Goal: Information Seeking & Learning: Learn about a topic

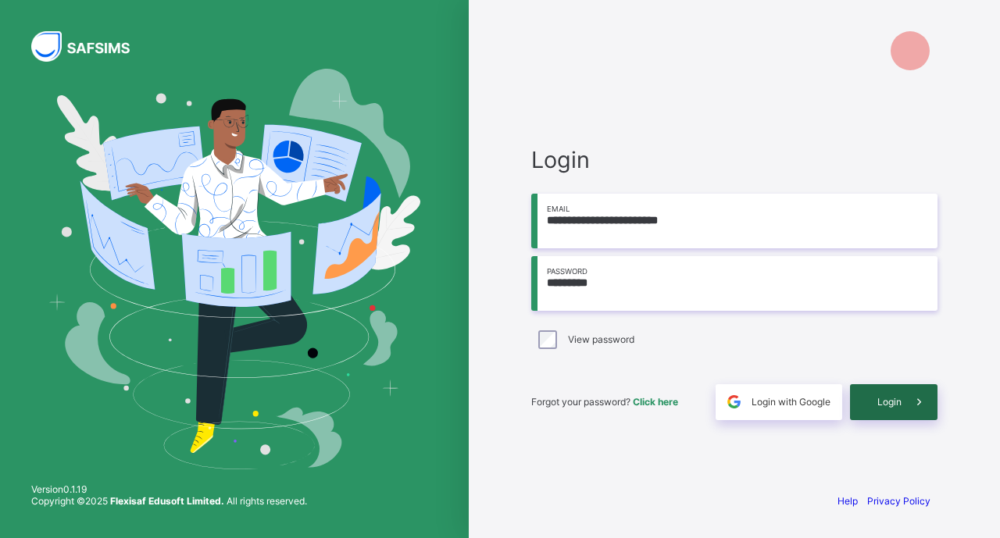
click at [871, 405] on div "Login" at bounding box center [893, 402] width 87 height 36
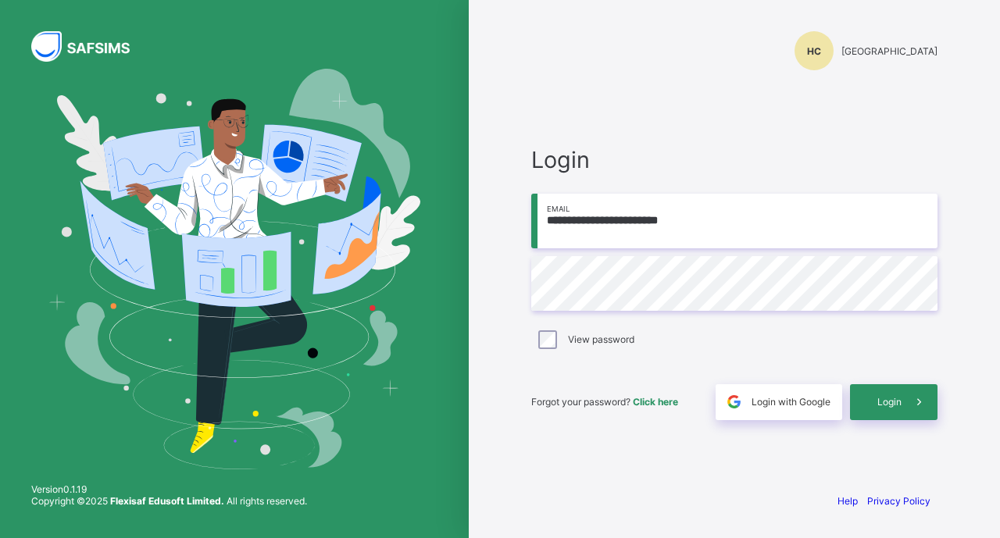
click at [649, 405] on span "Click here" at bounding box center [655, 402] width 45 height 12
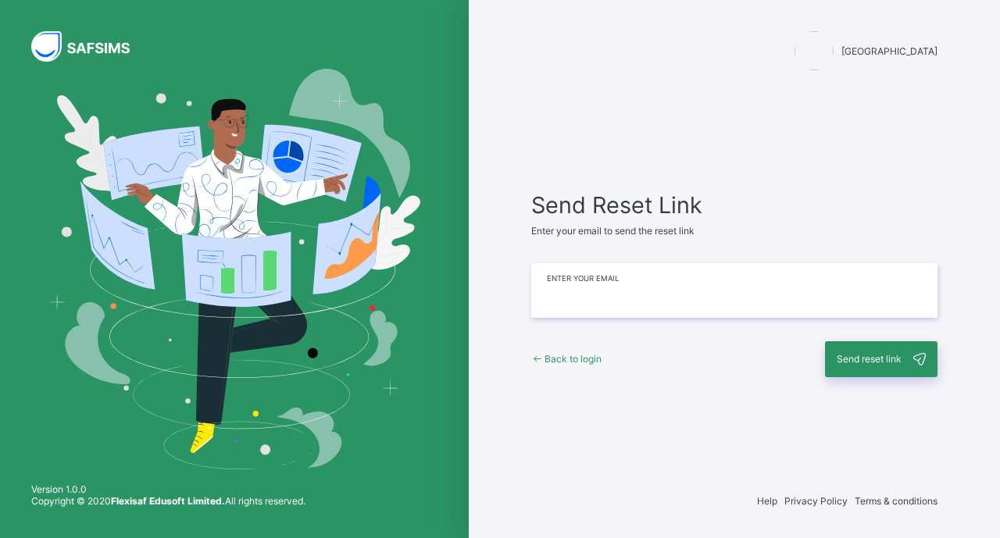
click at [617, 291] on input "email" at bounding box center [734, 290] width 406 height 55
type input "**********"
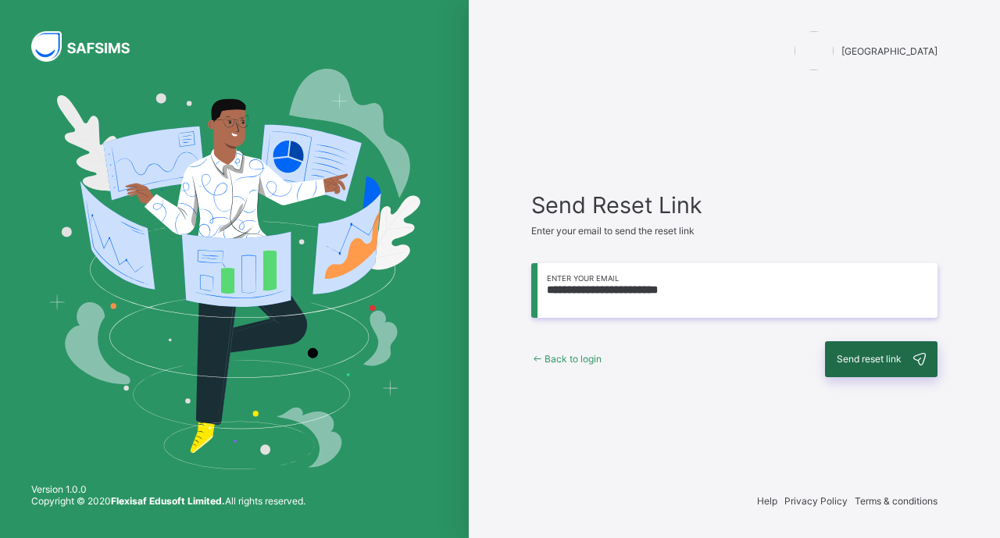
click at [872, 353] on span "Send reset link" at bounding box center [868, 359] width 65 height 12
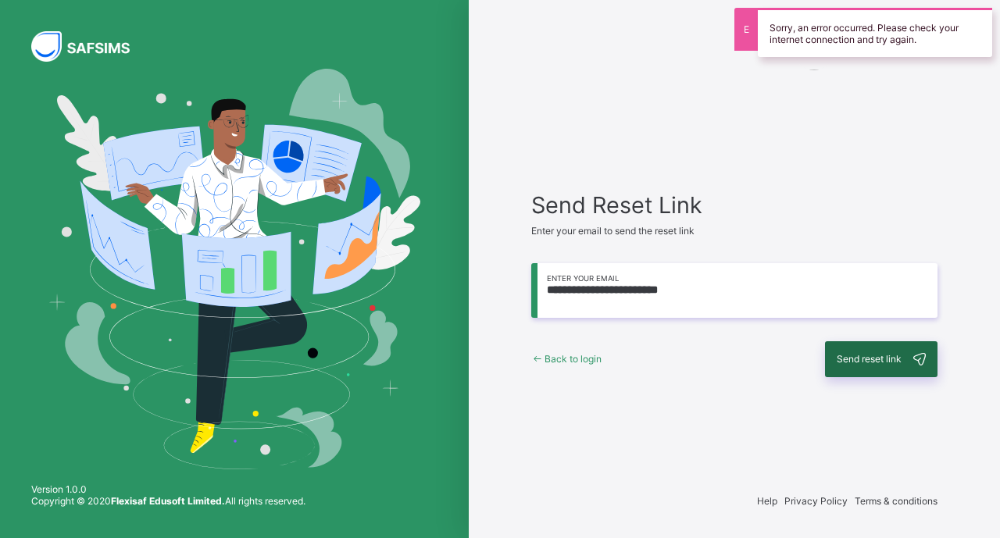
click at [860, 367] on div "Send reset link" at bounding box center [881, 359] width 112 height 36
click at [588, 353] on span "Back to login" at bounding box center [572, 359] width 57 height 12
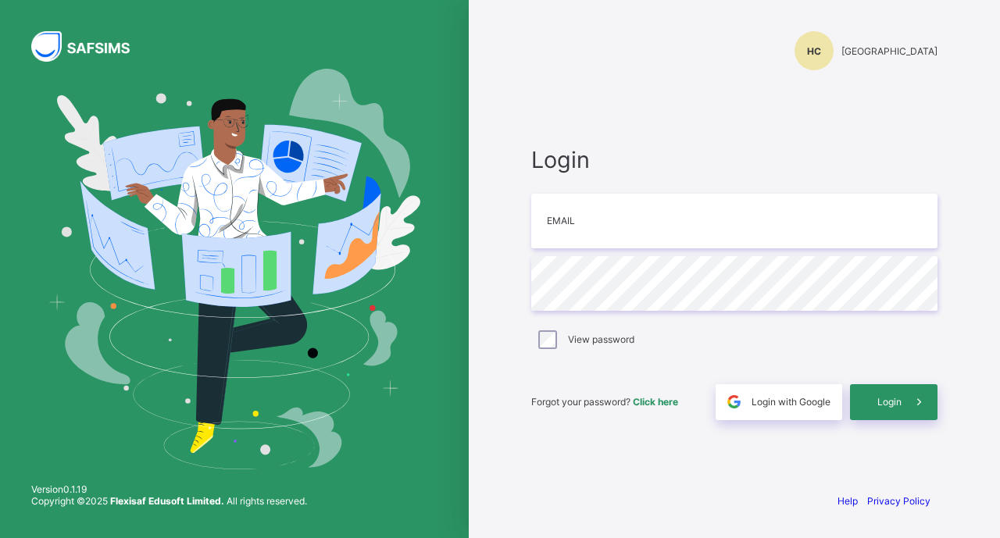
click at [716, 515] on div "Help Privacy Policy" at bounding box center [733, 516] width 437 height 43
click at [745, 224] on input "email" at bounding box center [734, 221] width 406 height 55
type input "**********"
click at [890, 390] on div "Login" at bounding box center [893, 402] width 87 height 36
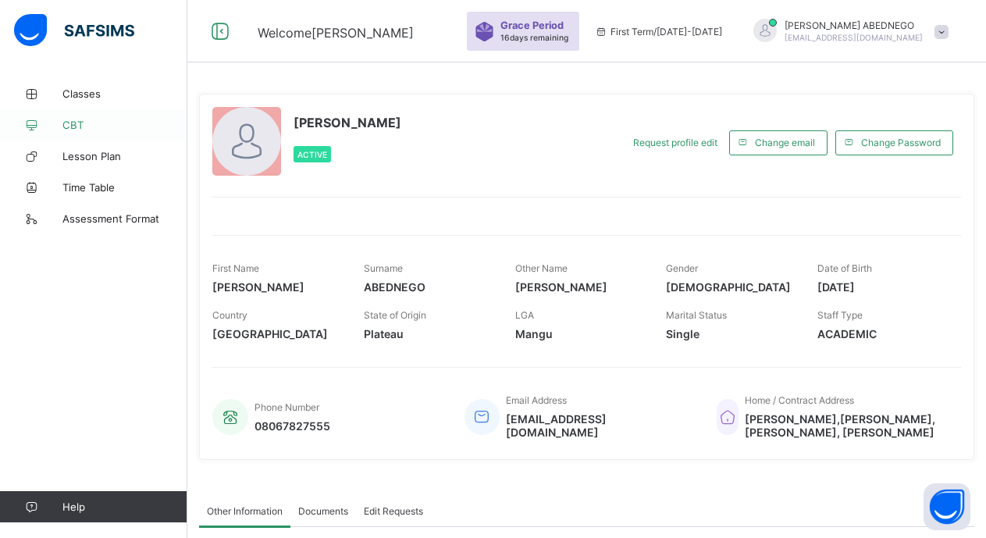
click at [73, 117] on link "CBT" at bounding box center [93, 124] width 187 height 31
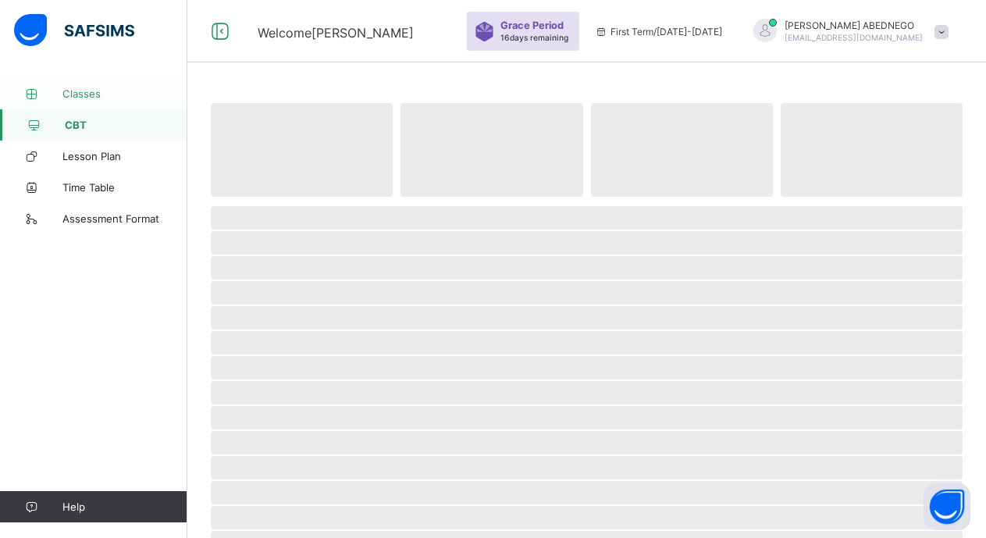
click at [75, 94] on span "Classes" at bounding box center [124, 93] width 125 height 12
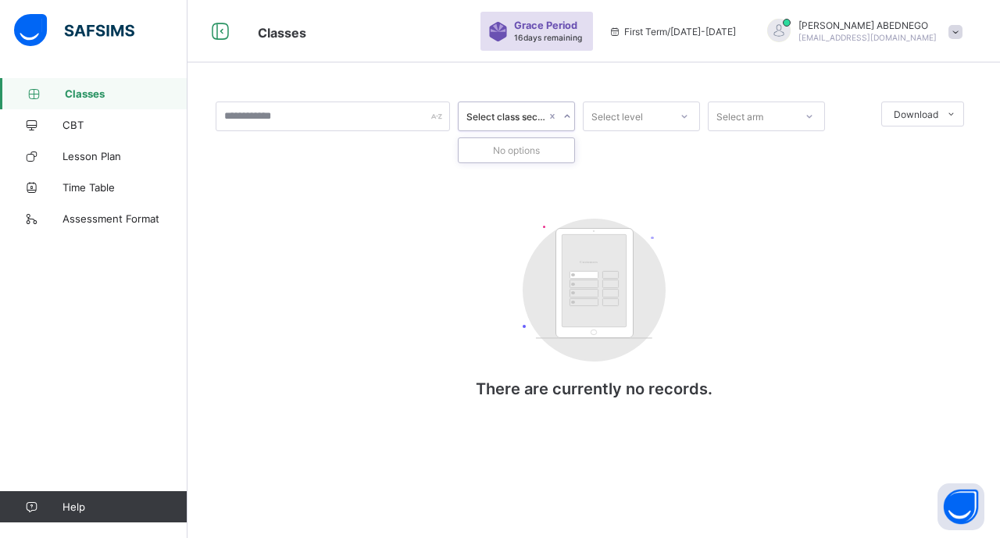
click at [569, 119] on icon at bounding box center [566, 117] width 9 height 16
click at [862, 28] on span "[PERSON_NAME]" at bounding box center [867, 26] width 138 height 12
click at [768, 239] on div "Select class section Select level Select arm Download Pdf Report Excel Report C…" at bounding box center [594, 266] width 756 height 328
click at [74, 98] on span "Classes" at bounding box center [126, 93] width 123 height 12
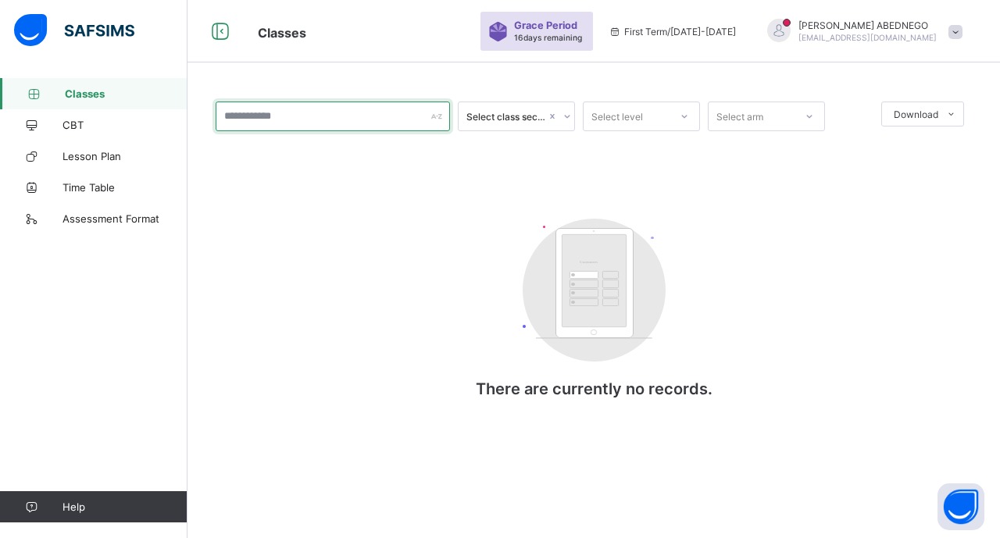
click at [345, 122] on input "text" at bounding box center [333, 117] width 234 height 30
click at [849, 27] on span "[PERSON_NAME]" at bounding box center [867, 26] width 138 height 12
click at [715, 208] on div "Customers There are currently no records." at bounding box center [593, 316] width 312 height 226
click at [84, 137] on link "CBT" at bounding box center [93, 124] width 187 height 31
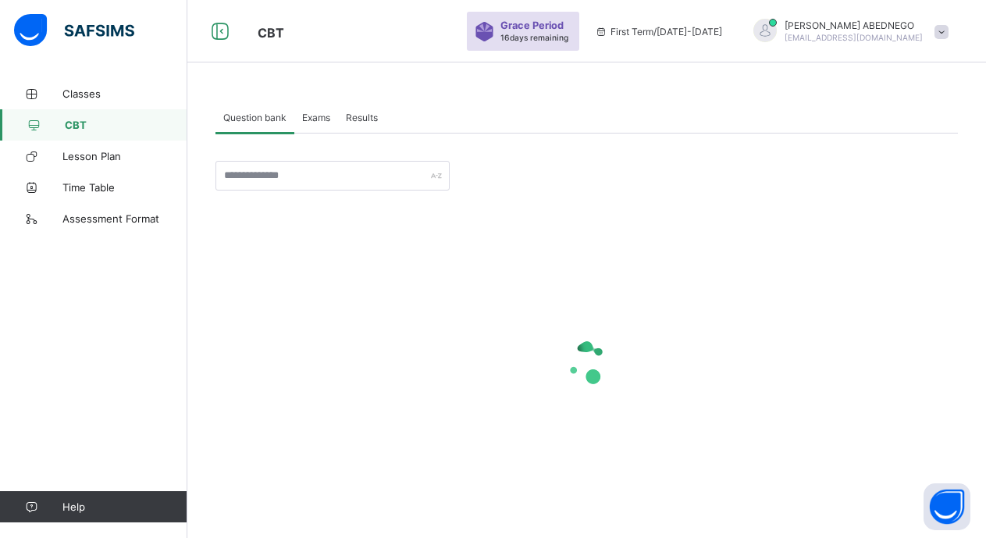
click at [301, 123] on div "Exams" at bounding box center [316, 117] width 44 height 31
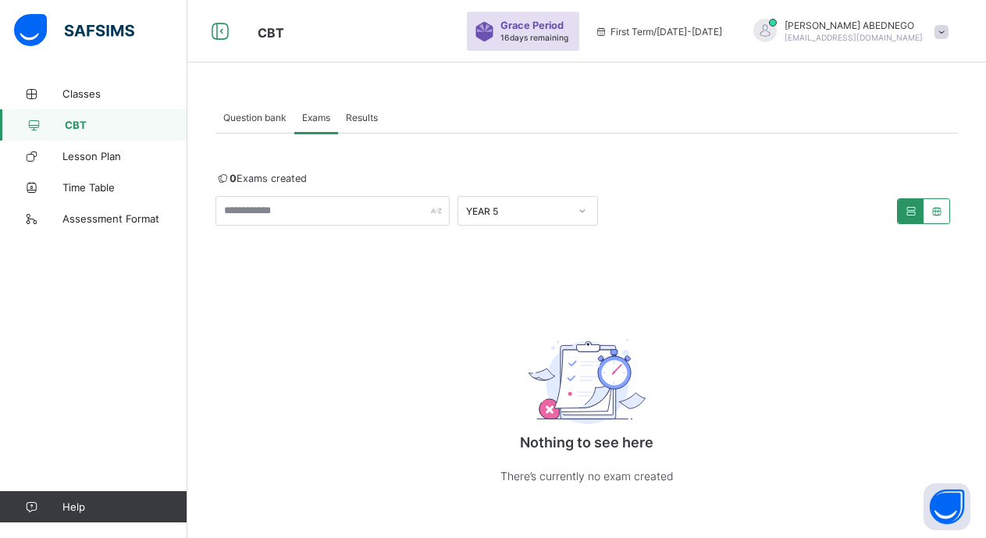
click at [363, 110] on div "Results" at bounding box center [362, 117] width 48 height 31
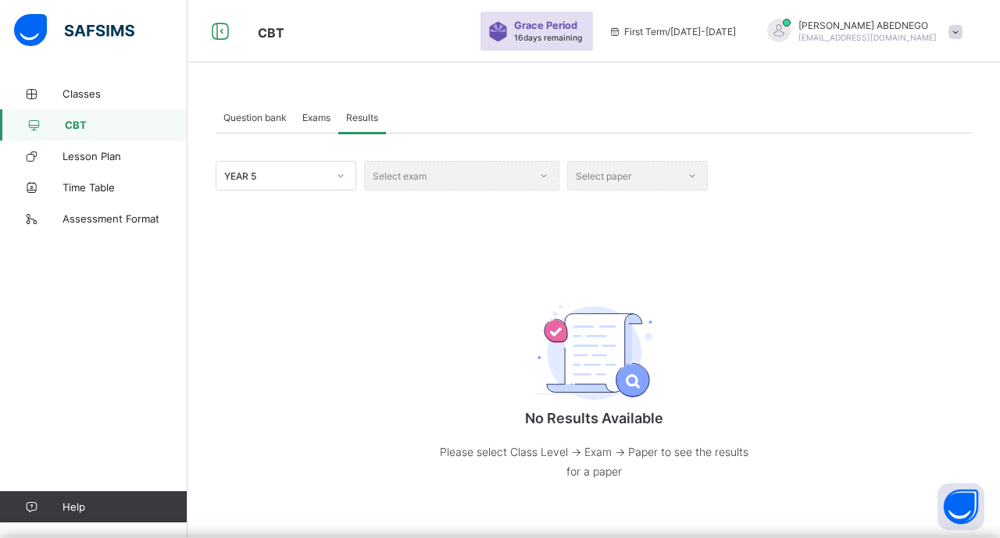
click at [324, 113] on span "Exams" at bounding box center [316, 118] width 28 height 12
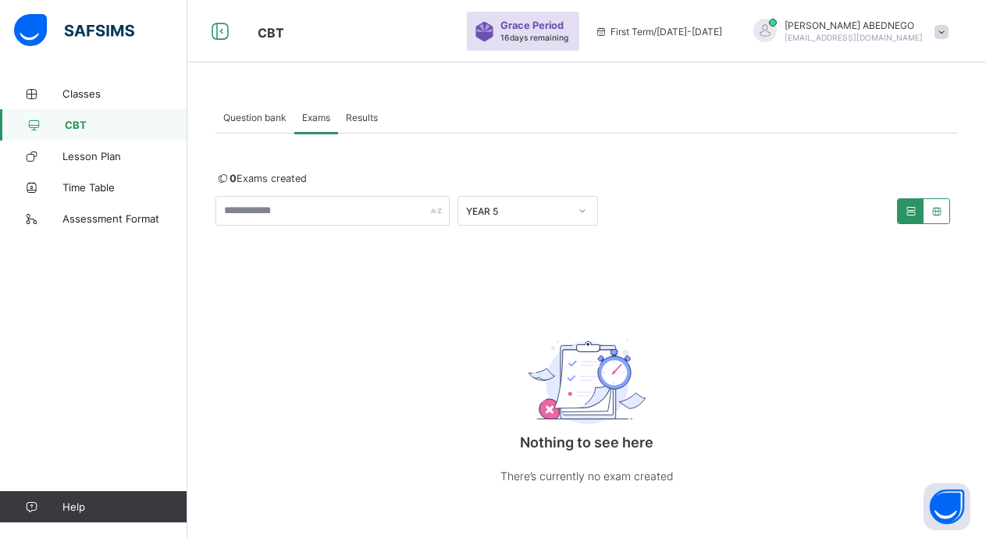
click at [362, 123] on span "Results" at bounding box center [362, 118] width 32 height 12
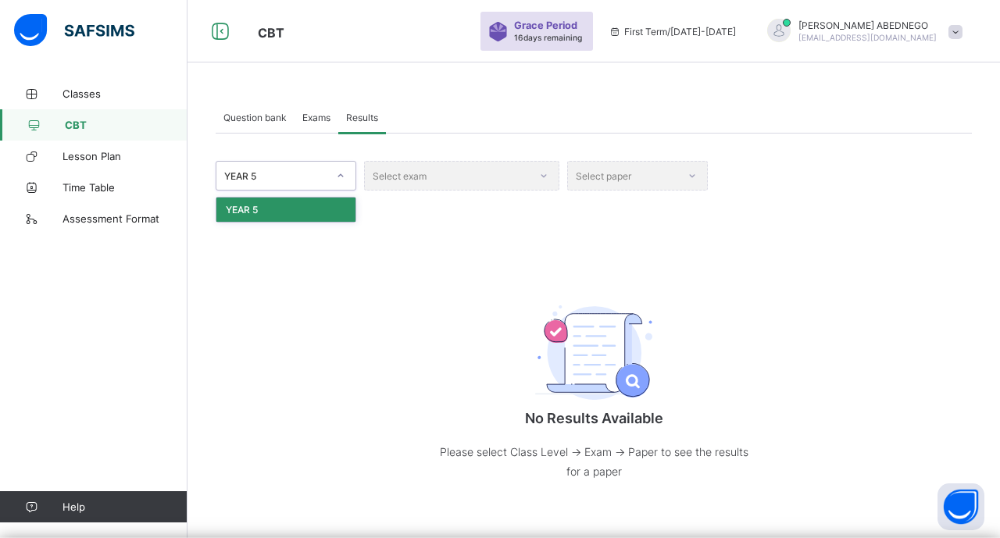
click at [342, 179] on icon at bounding box center [340, 176] width 9 height 16
click at [541, 176] on div "Select exam" at bounding box center [461, 176] width 195 height 30
click at [322, 109] on div "Exams" at bounding box center [316, 117] width 44 height 31
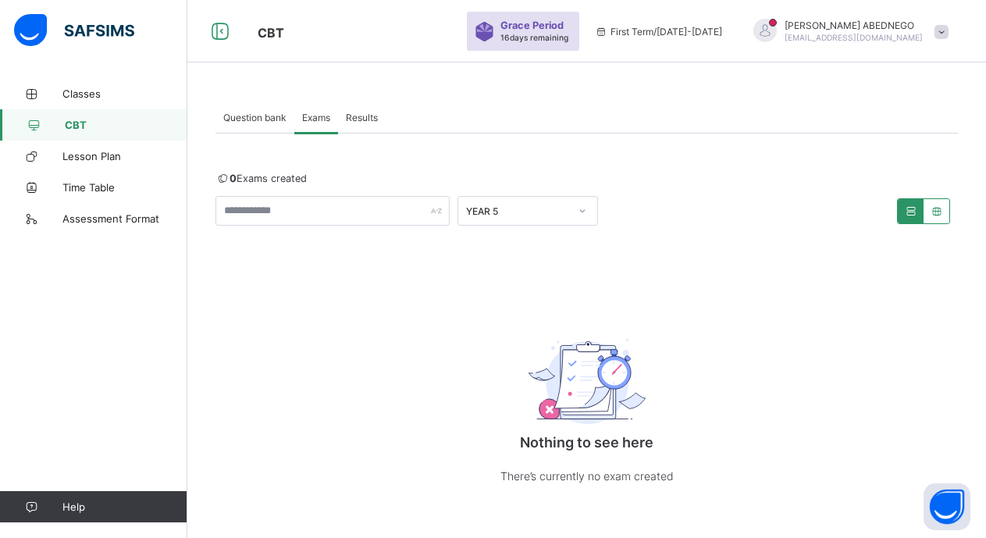
click at [579, 205] on div at bounding box center [582, 210] width 27 height 25
click at [943, 212] on icon at bounding box center [936, 211] width 13 height 12
click at [918, 215] on icon at bounding box center [910, 211] width 13 height 12
click at [146, 217] on span "Assessment Format" at bounding box center [124, 218] width 125 height 12
